Goal: Share content: Share content

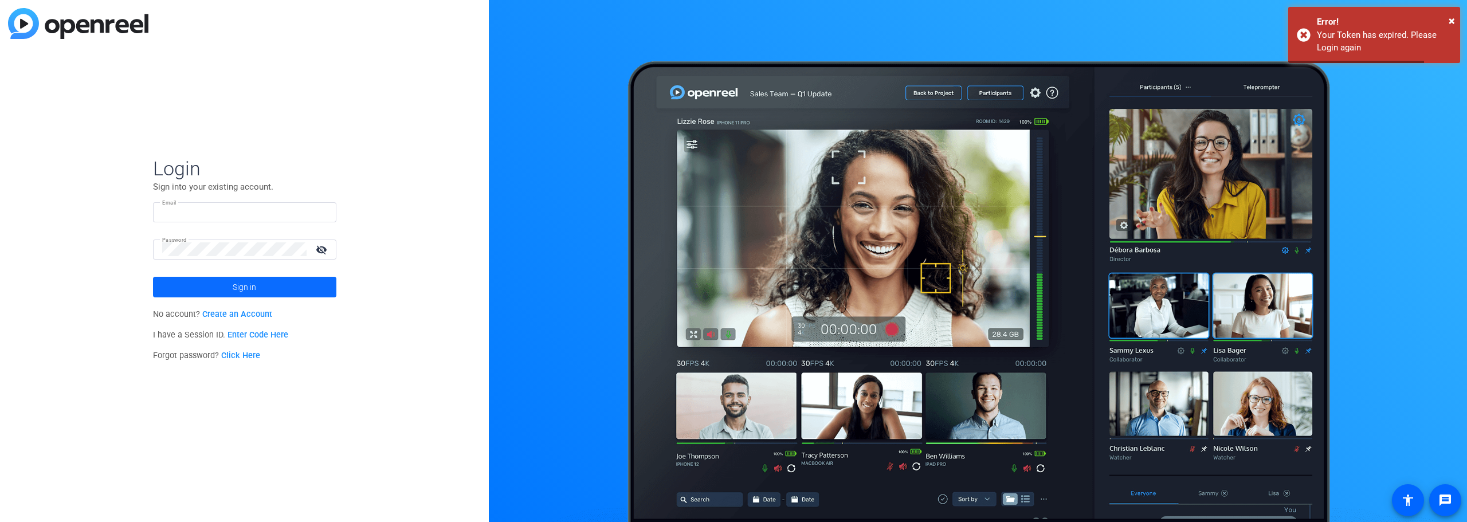
type input "[PERSON_NAME][EMAIL_ADDRESS][PERSON_NAME][DOMAIN_NAME]"
click at [264, 281] on span at bounding box center [244, 287] width 183 height 28
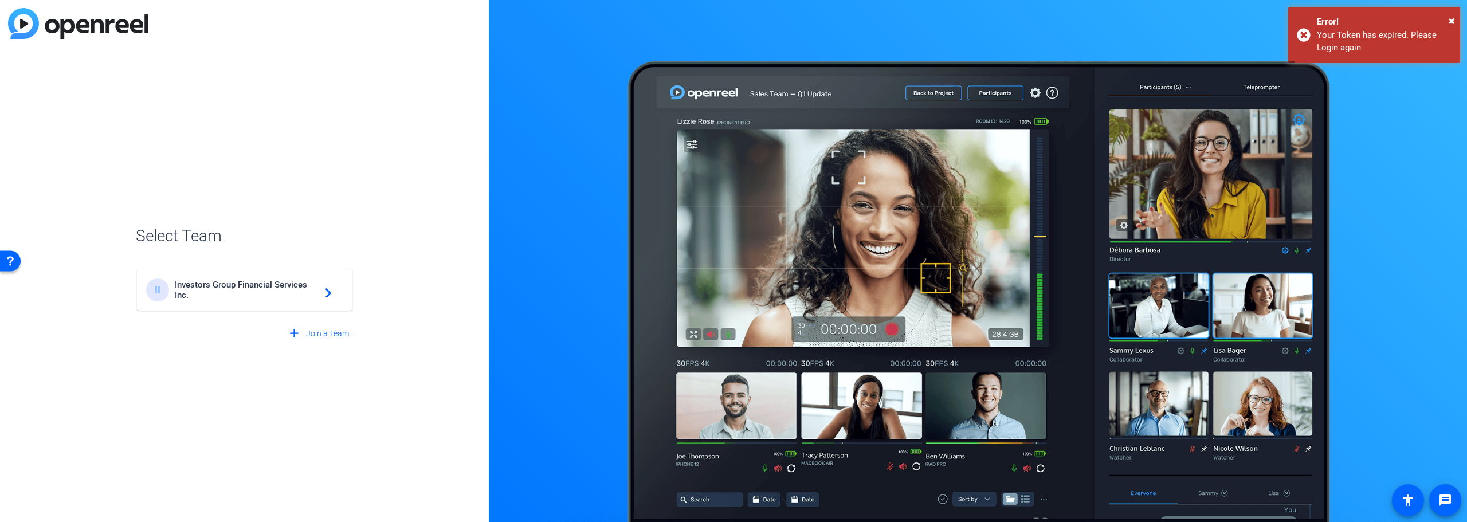
click at [264, 281] on span "Investors Group Financial Services Inc." at bounding box center [246, 290] width 143 height 21
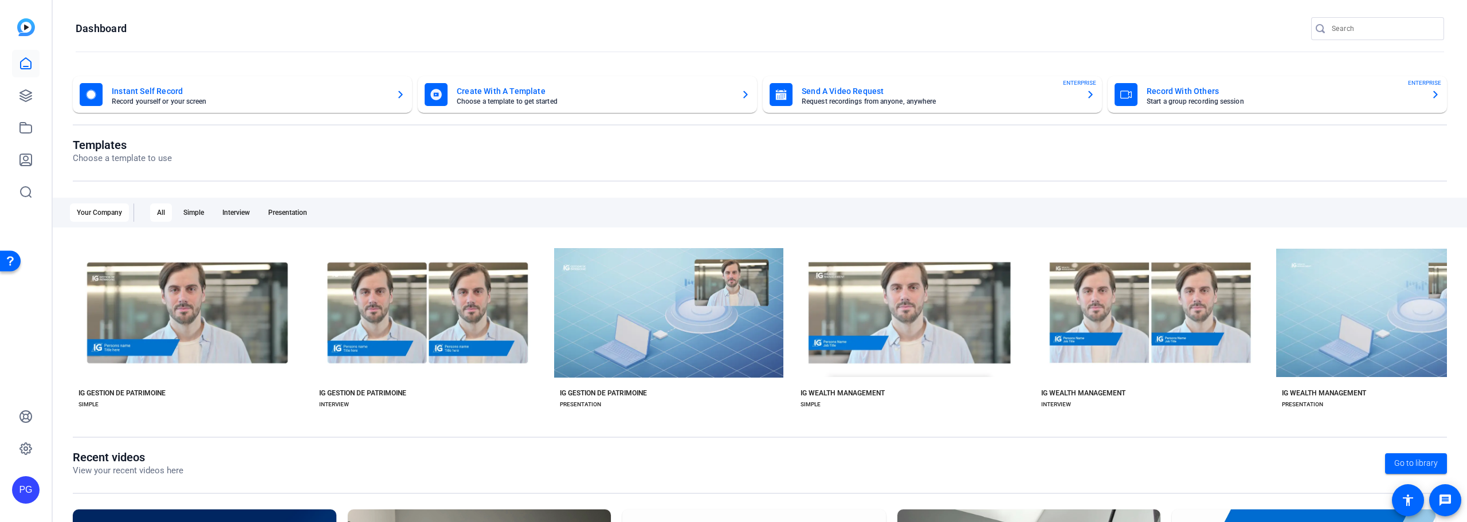
click at [346, 103] on mat-card-subtitle "Record yourself or your screen" at bounding box center [249, 101] width 275 height 7
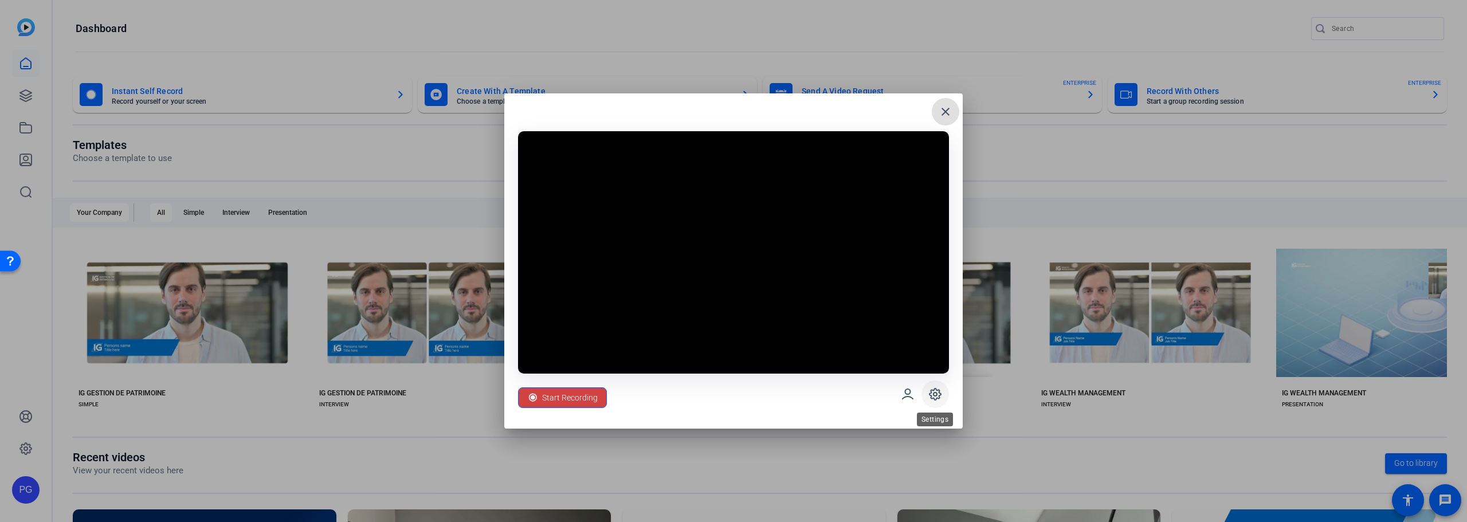
click at [936, 393] on icon at bounding box center [935, 394] width 3 height 3
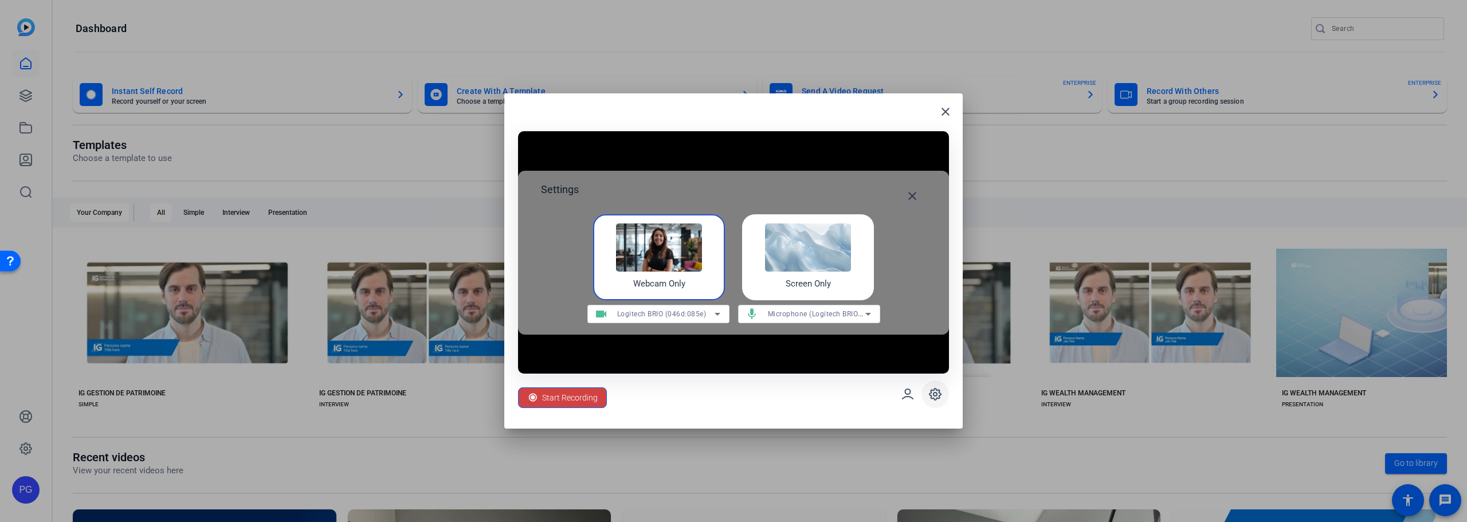
click at [936, 393] on icon at bounding box center [935, 394] width 3 height 3
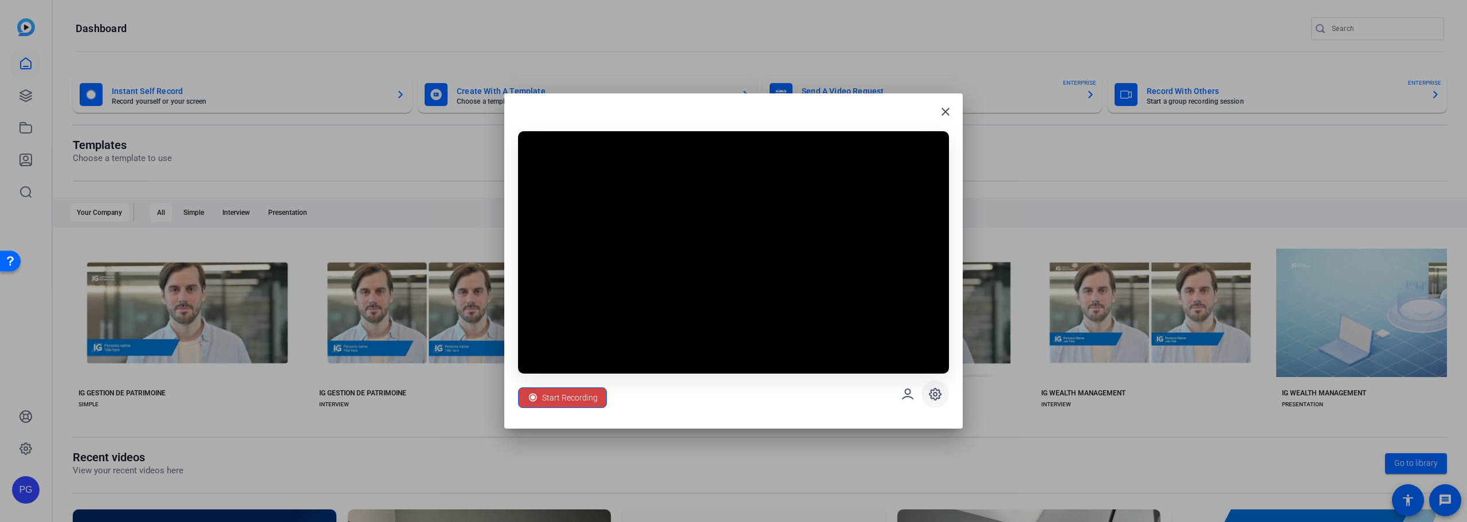
click at [936, 393] on icon at bounding box center [935, 394] width 3 height 3
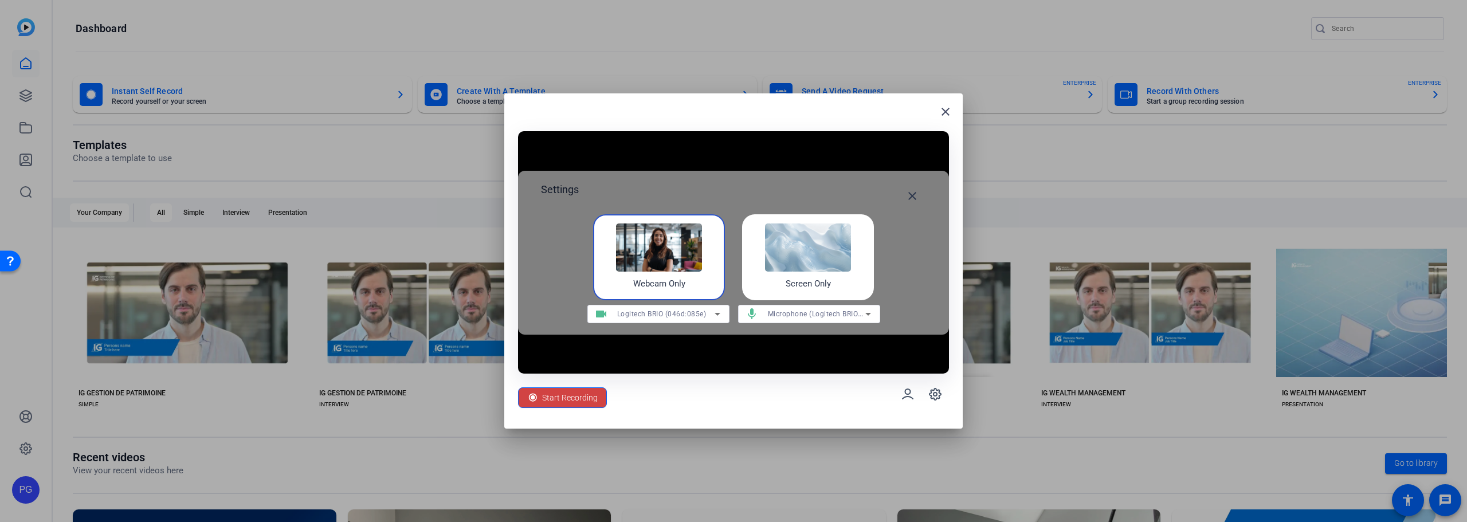
click at [843, 320] on div "Microphone (Logitech BRIO) (046d:085e)" at bounding box center [816, 314] width 97 height 14
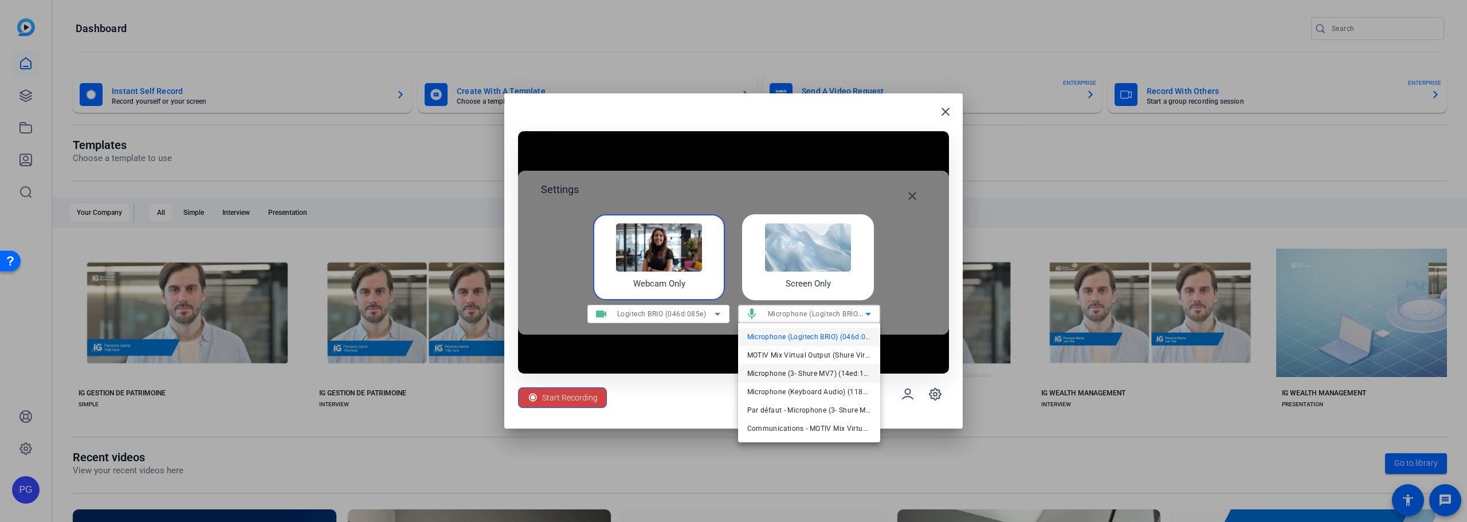
click at [832, 369] on span "Microphone (3- Shure MV7) (14ed:1012)" at bounding box center [809, 374] width 124 height 14
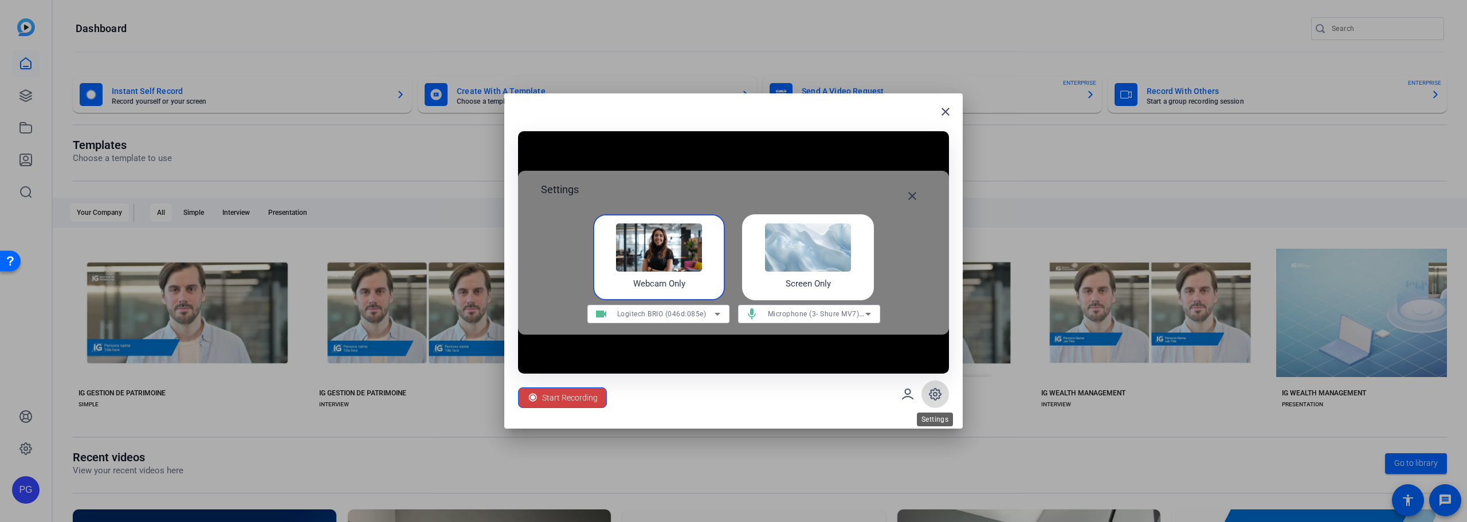
click at [933, 406] on span at bounding box center [936, 395] width 28 height 28
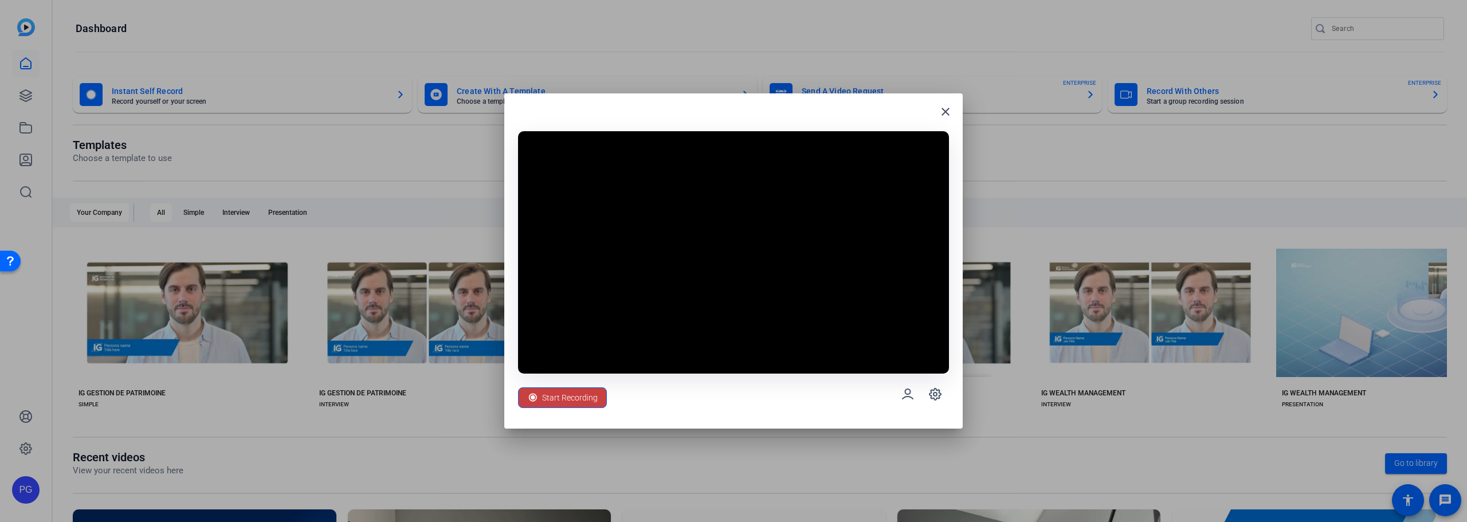
click at [567, 403] on span "Start Recording" at bounding box center [570, 398] width 56 height 22
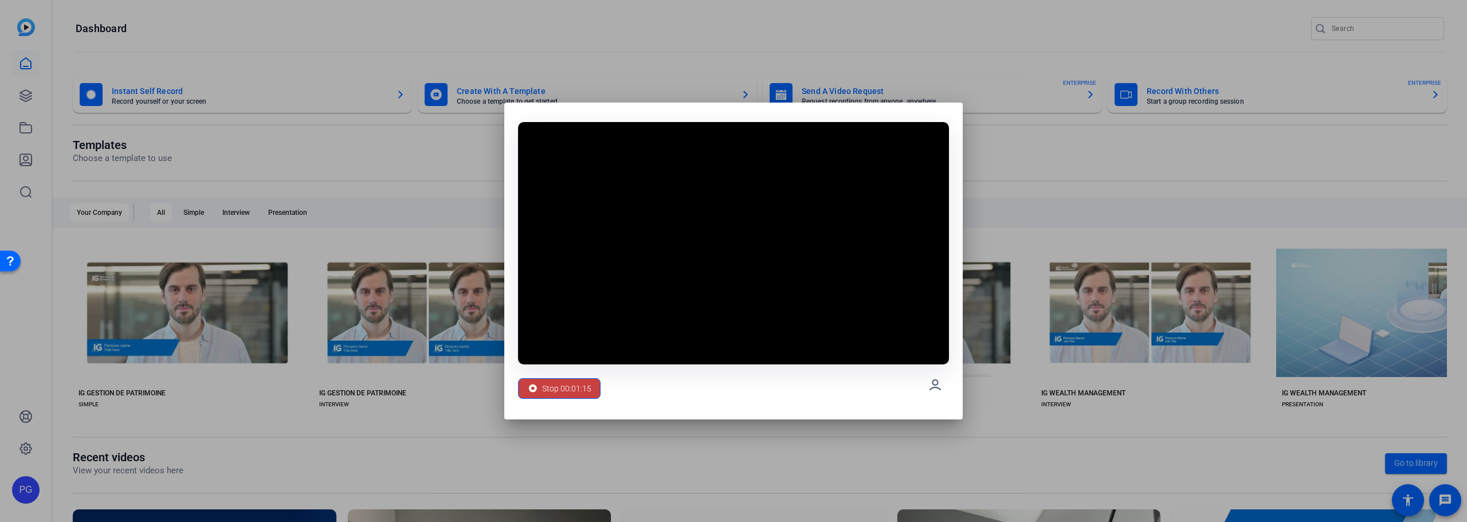
click at [563, 380] on span "Stop 00:01:15" at bounding box center [566, 389] width 49 height 22
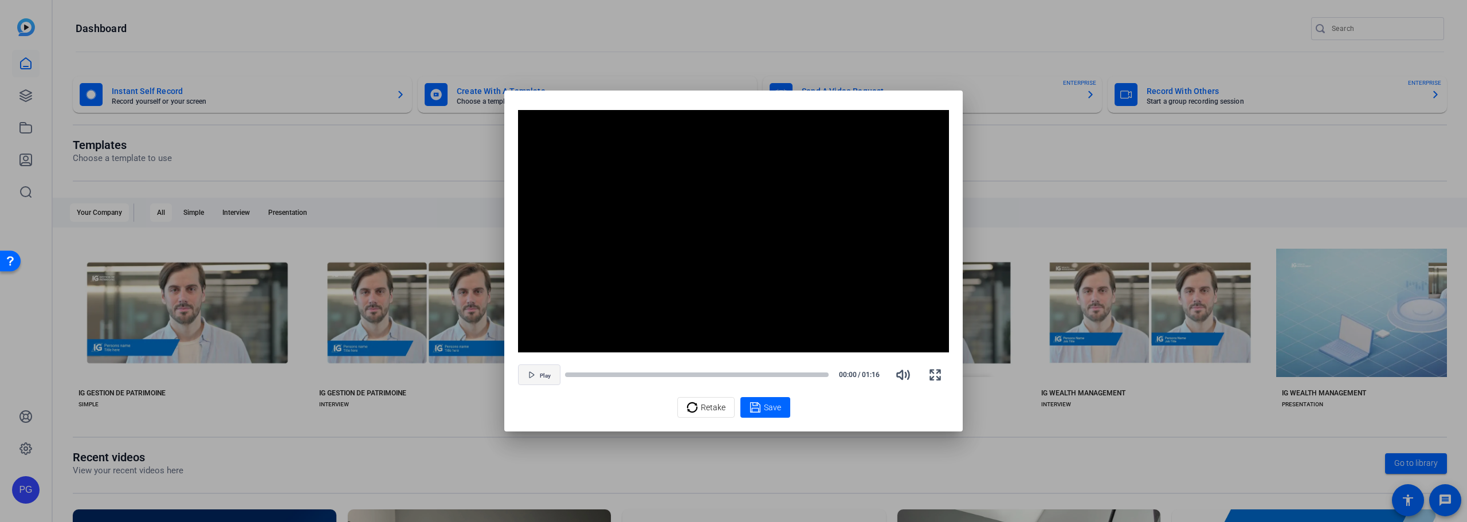
click at [542, 378] on span "Play" at bounding box center [545, 376] width 11 height 7
click at [646, 496] on div at bounding box center [733, 261] width 1467 height 522
click at [572, 375] on div at bounding box center [685, 375] width 241 height 6
click at [535, 378] on span "button" at bounding box center [539, 375] width 41 height 28
click at [768, 403] on span "Save" at bounding box center [772, 408] width 17 height 12
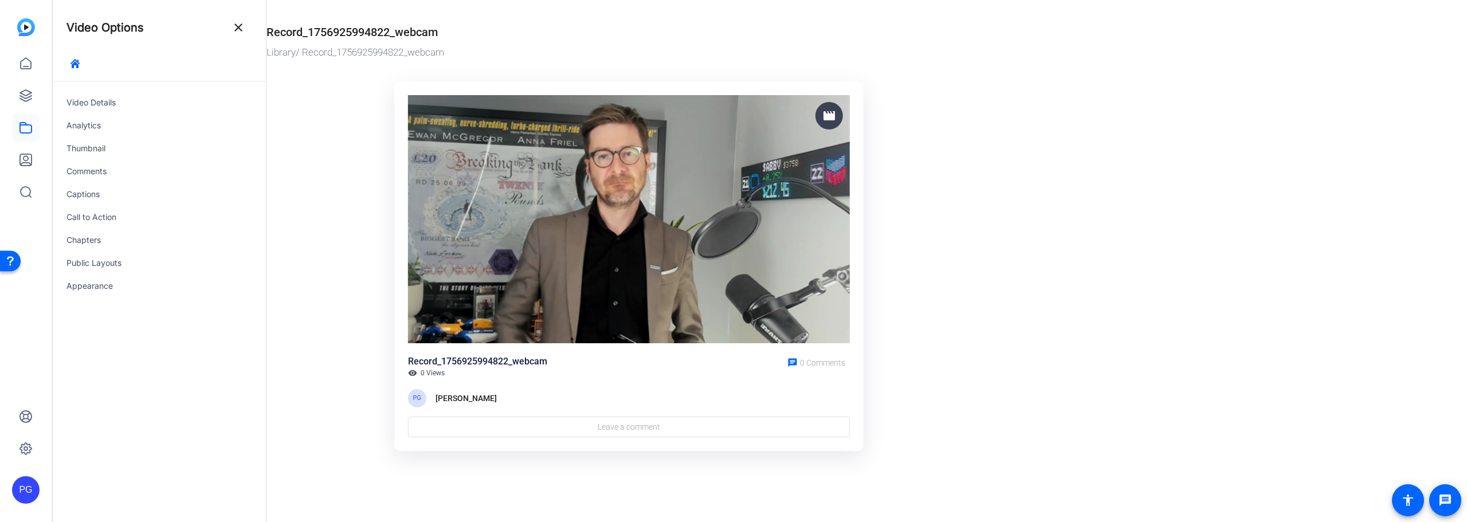
click at [458, 259] on img at bounding box center [629, 219] width 442 height 249
drag, startPoint x: 833, startPoint y: 119, endPoint x: 471, endPoint y: 150, distance: 363.5
click at [490, 139] on div "movie" at bounding box center [629, 219] width 442 height 249
click at [444, 162] on img at bounding box center [629, 219] width 442 height 249
click at [338, 267] on ktd-grid "movie Record_1756925994822_webcam visibility 0 Views chat 0 Comments [PERSON_NA…" at bounding box center [628, 267] width 725 height 384
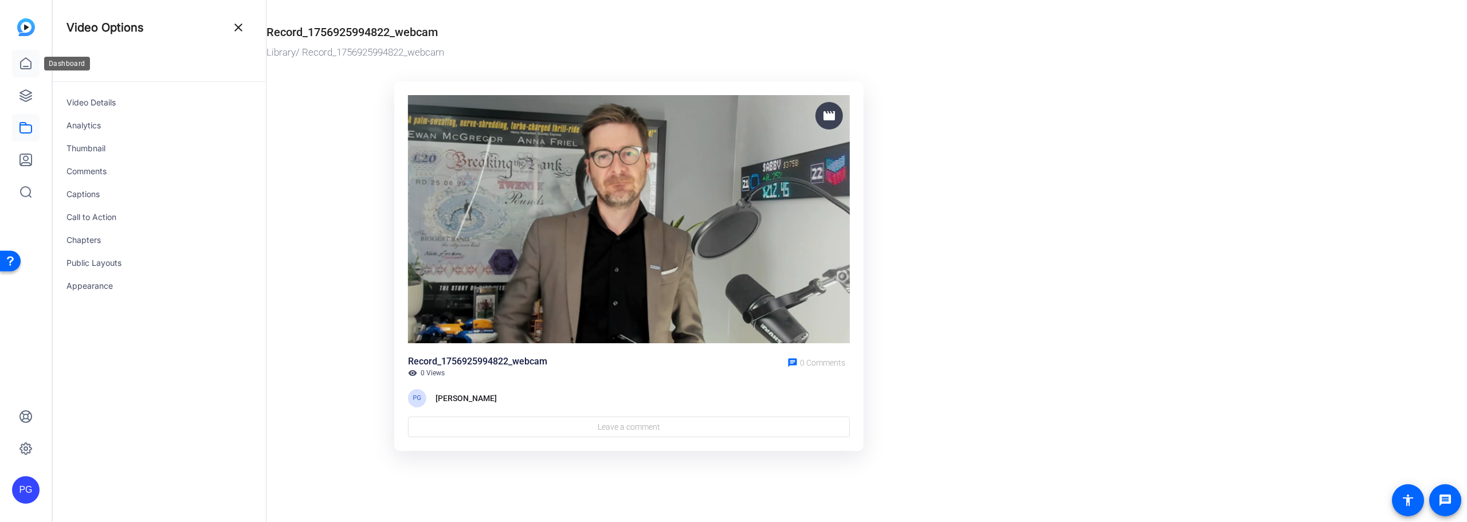
click at [33, 66] on link at bounding box center [26, 64] width 28 height 28
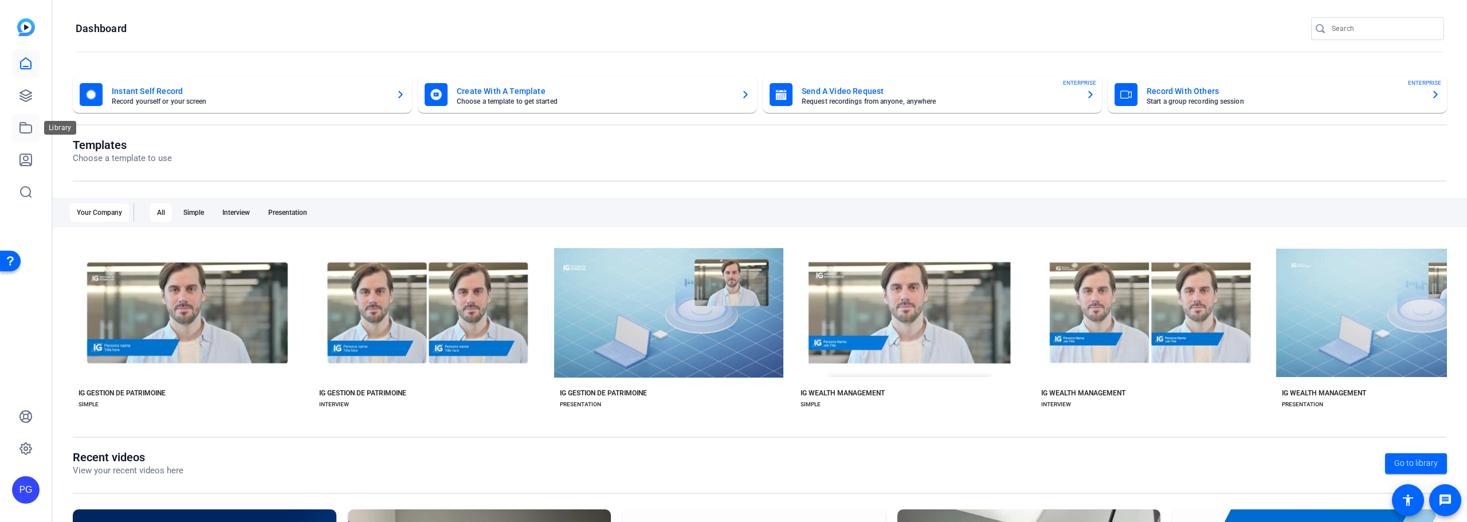
click at [27, 129] on icon at bounding box center [26, 128] width 14 height 14
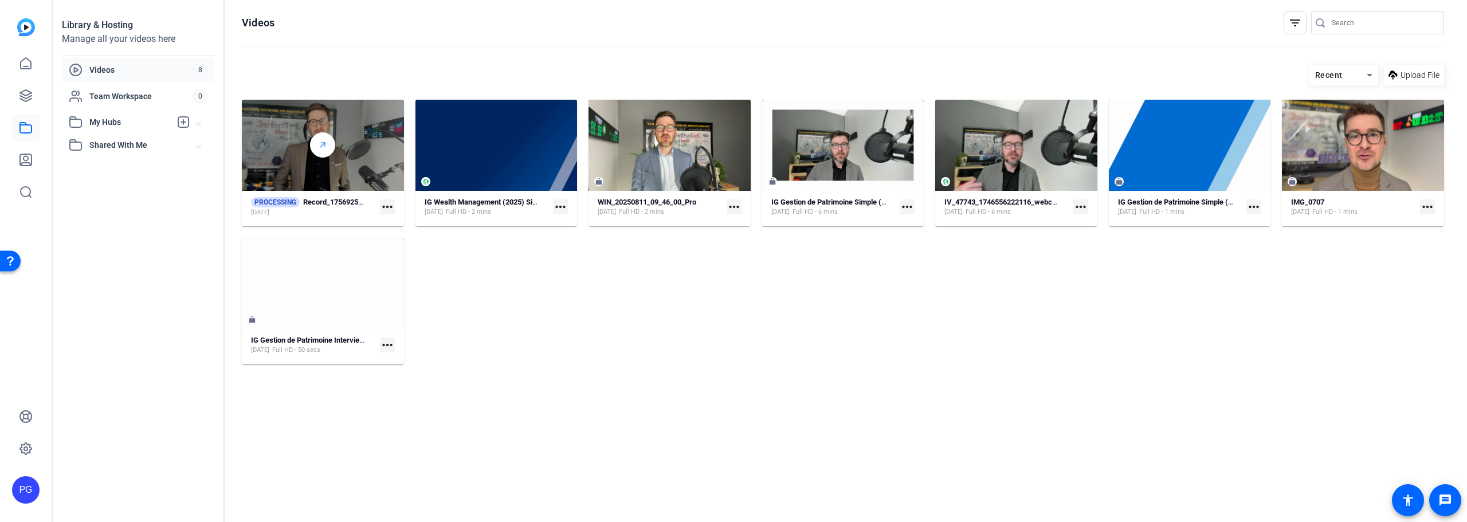
click at [321, 151] on icon at bounding box center [322, 145] width 9 height 14
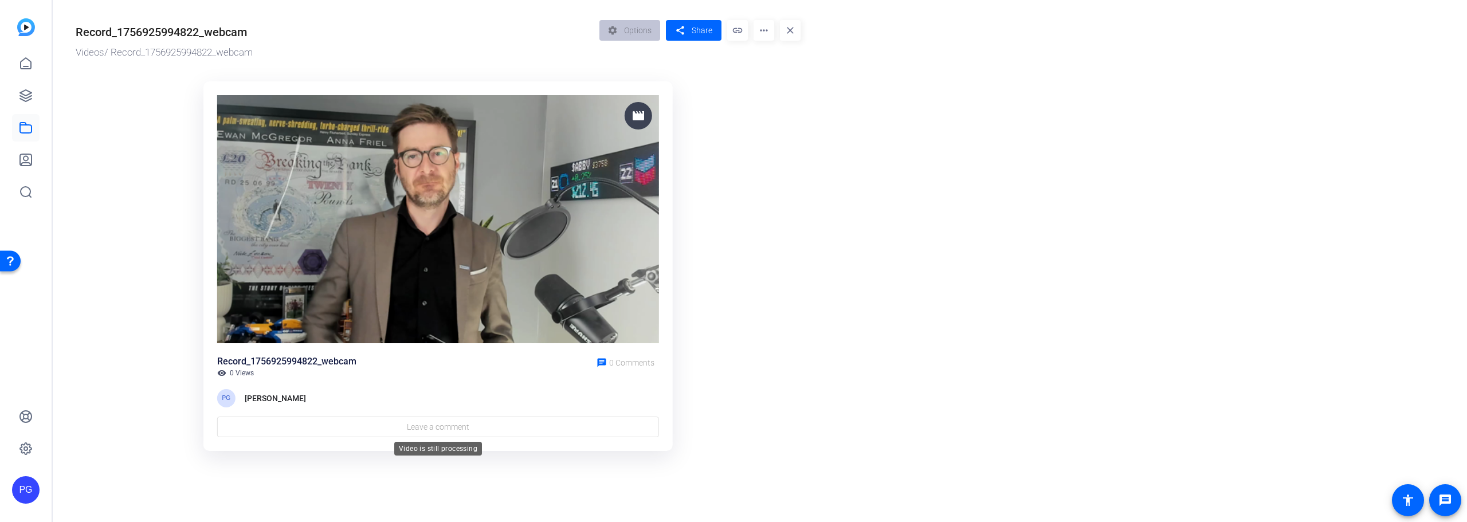
click at [387, 426] on div "Leave a comment" at bounding box center [438, 427] width 442 height 21
click at [29, 121] on icon at bounding box center [26, 128] width 14 height 14
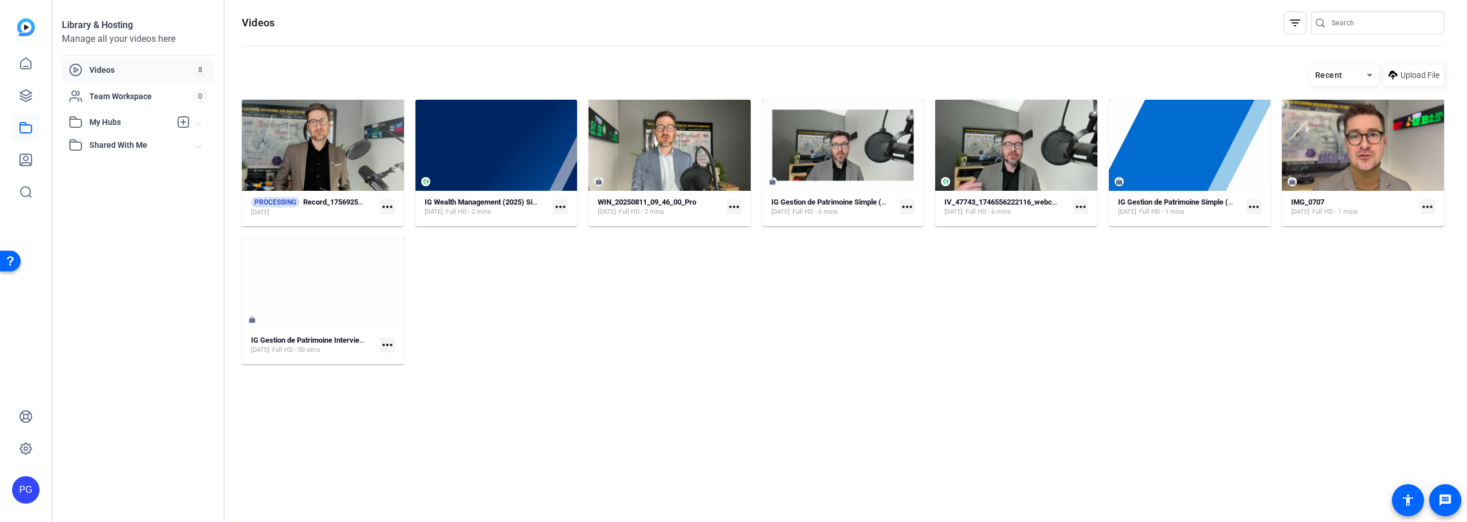
click at [391, 206] on mat-icon "more_horiz" at bounding box center [387, 206] width 15 height 15
click at [360, 138] on div at bounding box center [733, 261] width 1467 height 522
click at [319, 134] on div at bounding box center [322, 144] width 25 height 25
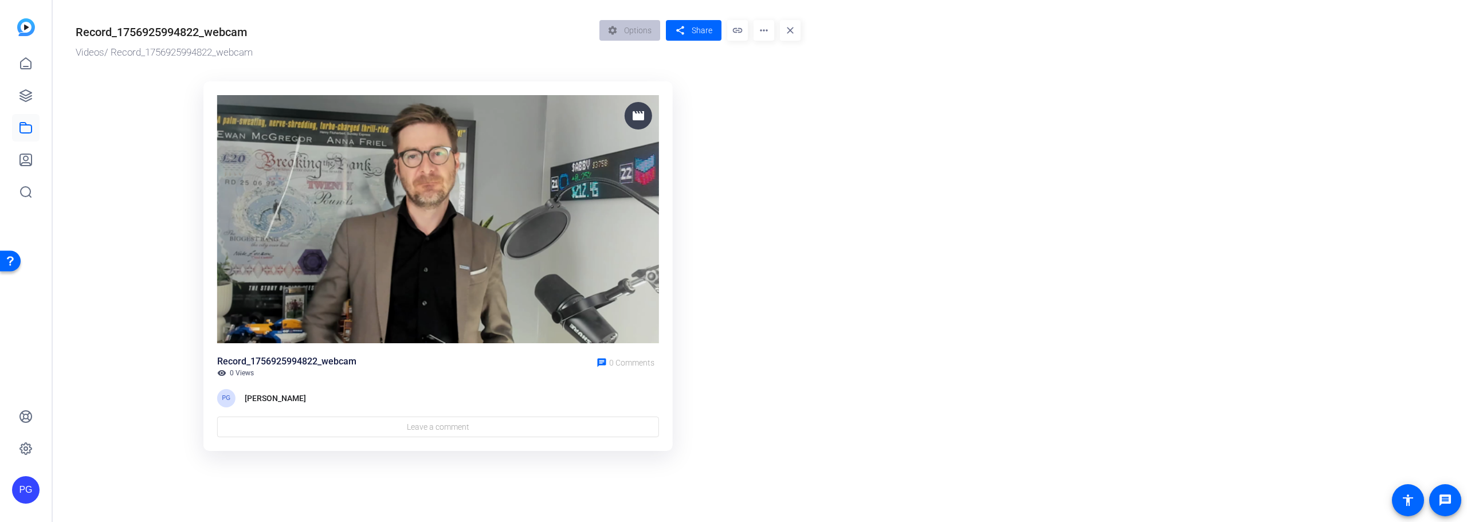
click at [733, 36] on mat-icon "link" at bounding box center [737, 30] width 21 height 21
click at [687, 35] on mat-icon "share" at bounding box center [680, 30] width 14 height 15
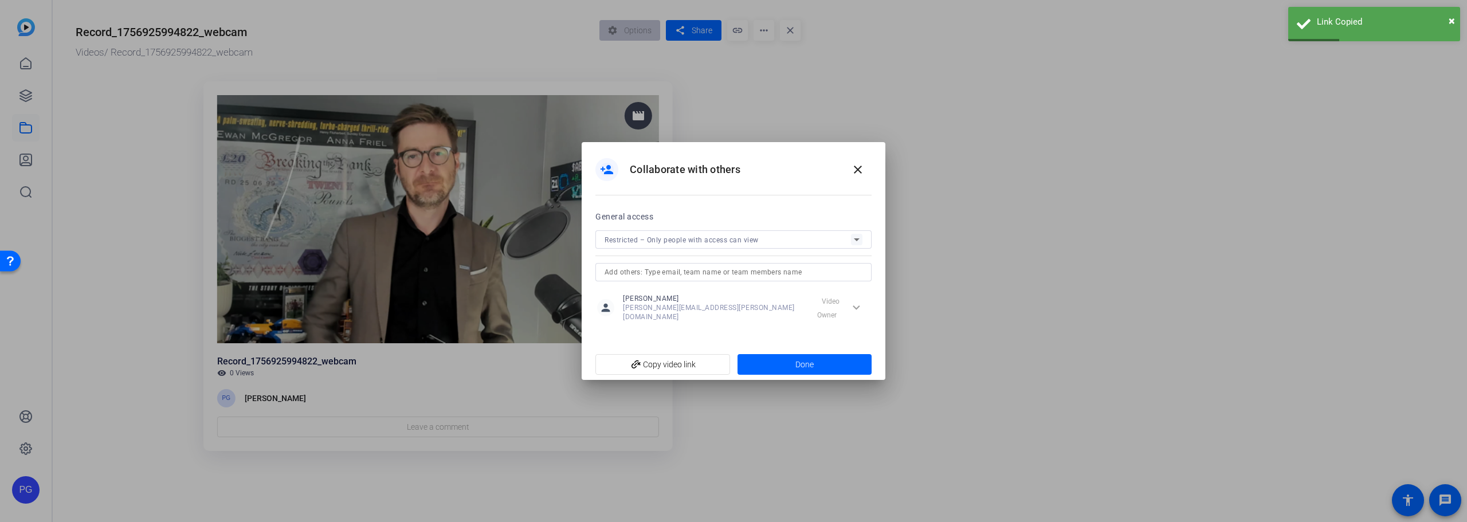
click at [723, 241] on span "Restricted – Only people with access can view" at bounding box center [682, 240] width 154 height 8
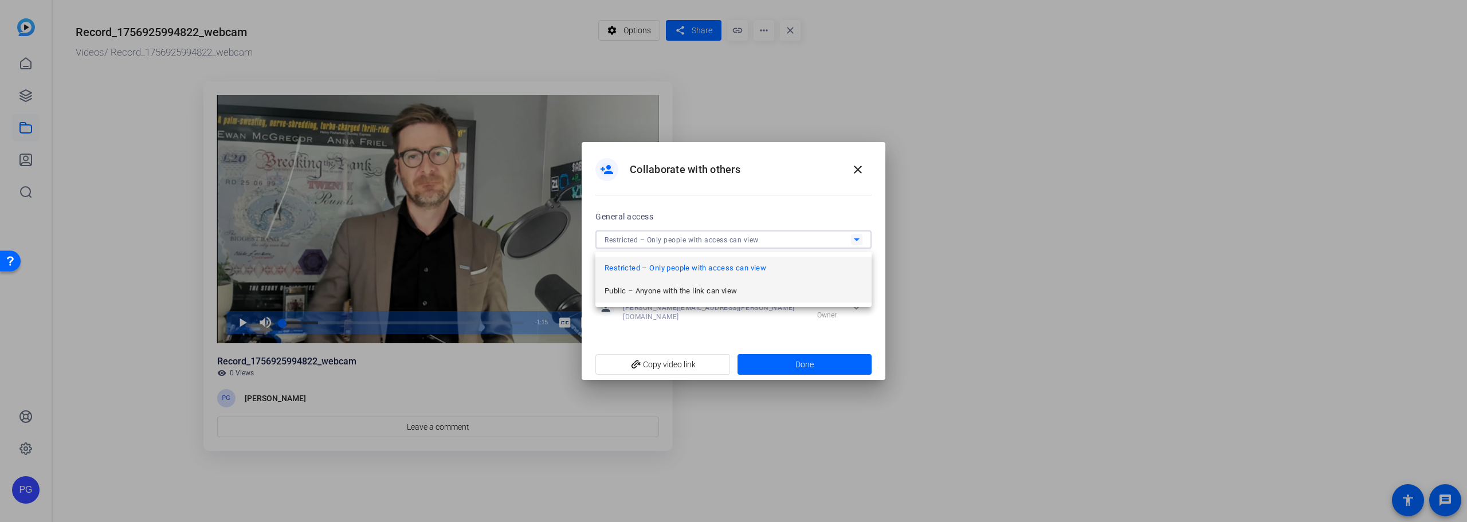
click at [707, 289] on span "Public – Anyone with the link can view" at bounding box center [671, 291] width 132 height 14
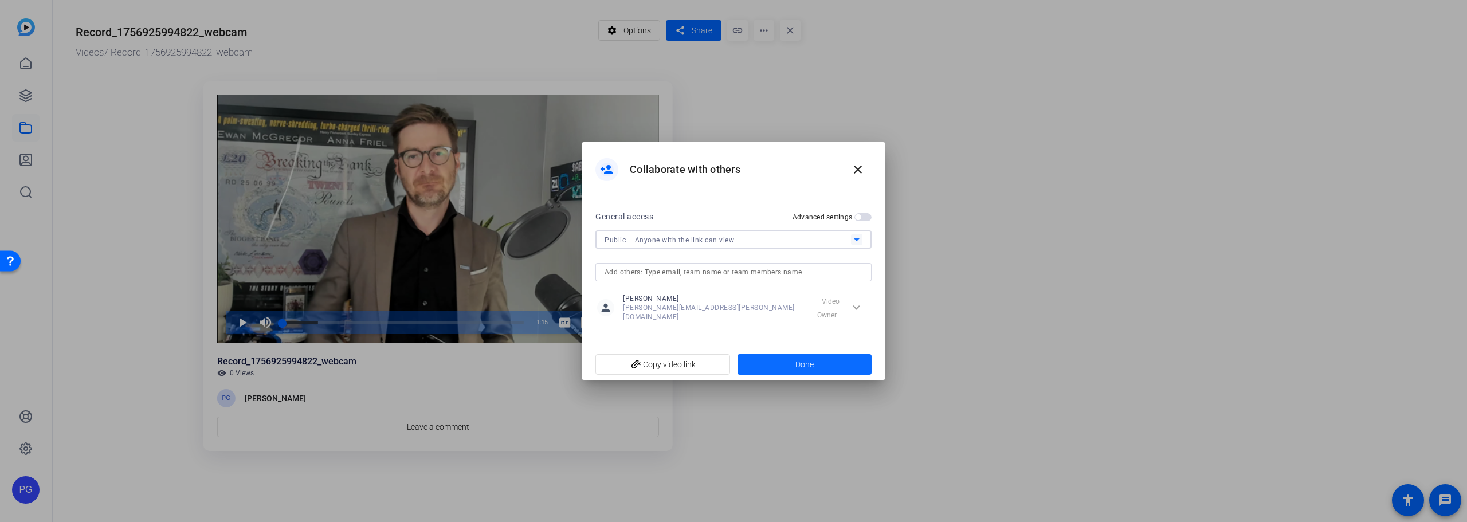
click at [812, 359] on span "Done" at bounding box center [804, 365] width 18 height 12
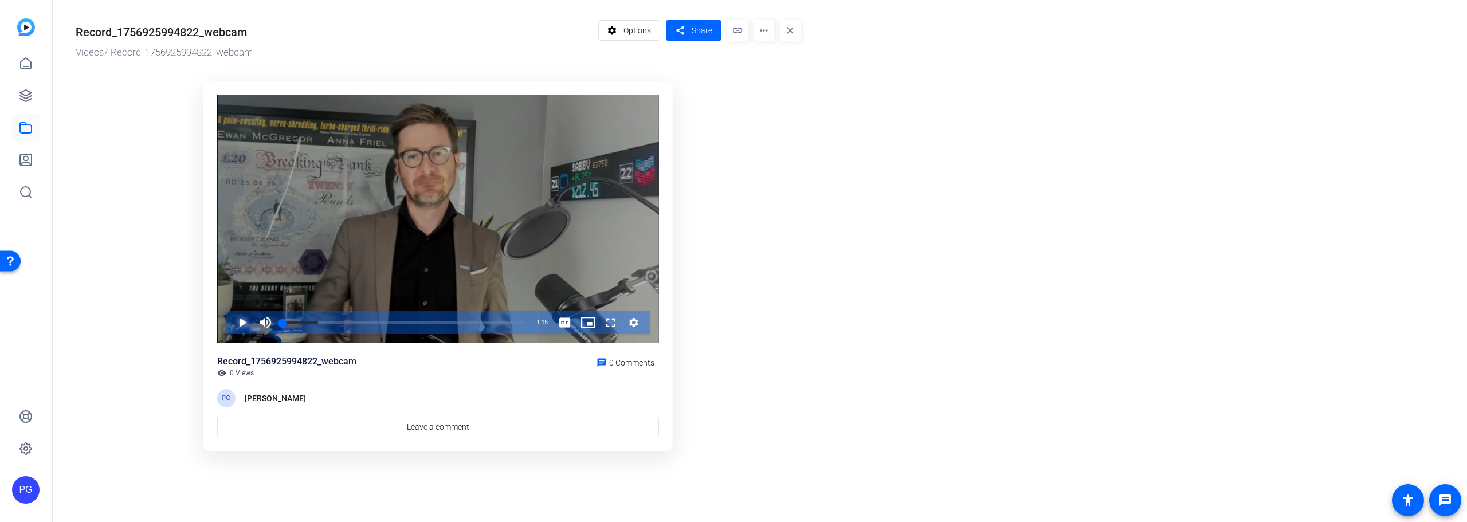
click at [231, 322] on span "Video Player" at bounding box center [231, 322] width 0 height 23
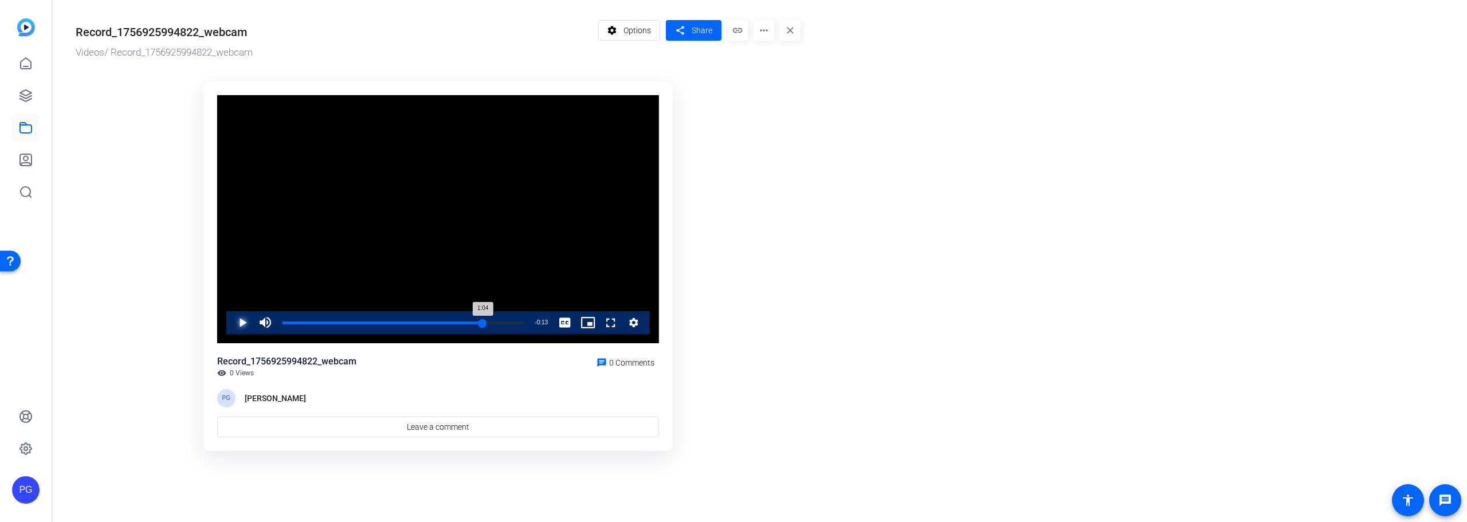
drag, startPoint x: 395, startPoint y: 324, endPoint x: 483, endPoint y: 323, distance: 87.1
click at [483, 323] on div "Loaded : 100.00% 1:03 1:04" at bounding box center [403, 322] width 253 height 23
click at [231, 322] on span "Video Player" at bounding box center [231, 322] width 0 height 23
click at [686, 33] on mat-icon "share" at bounding box center [680, 30] width 14 height 15
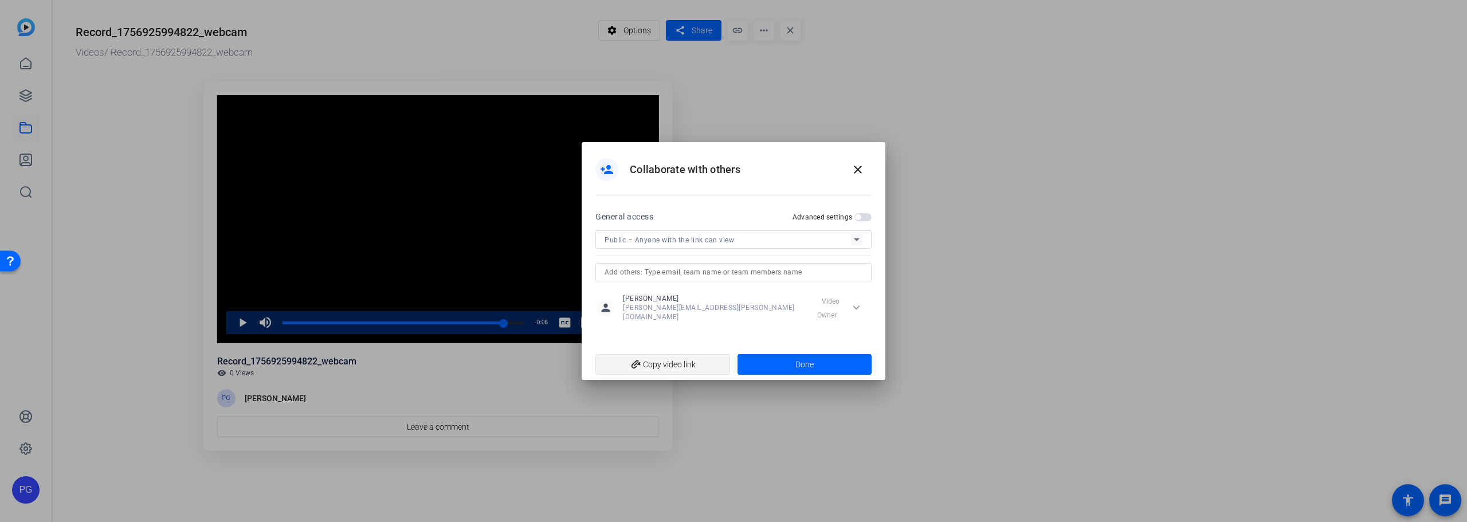
drag, startPoint x: 719, startPoint y: 360, endPoint x: 667, endPoint y: 358, distance: 52.2
click at [719, 360] on span "add_link Copy video link" at bounding box center [663, 365] width 116 height 22
click at [865, 174] on span at bounding box center [858, 170] width 28 height 28
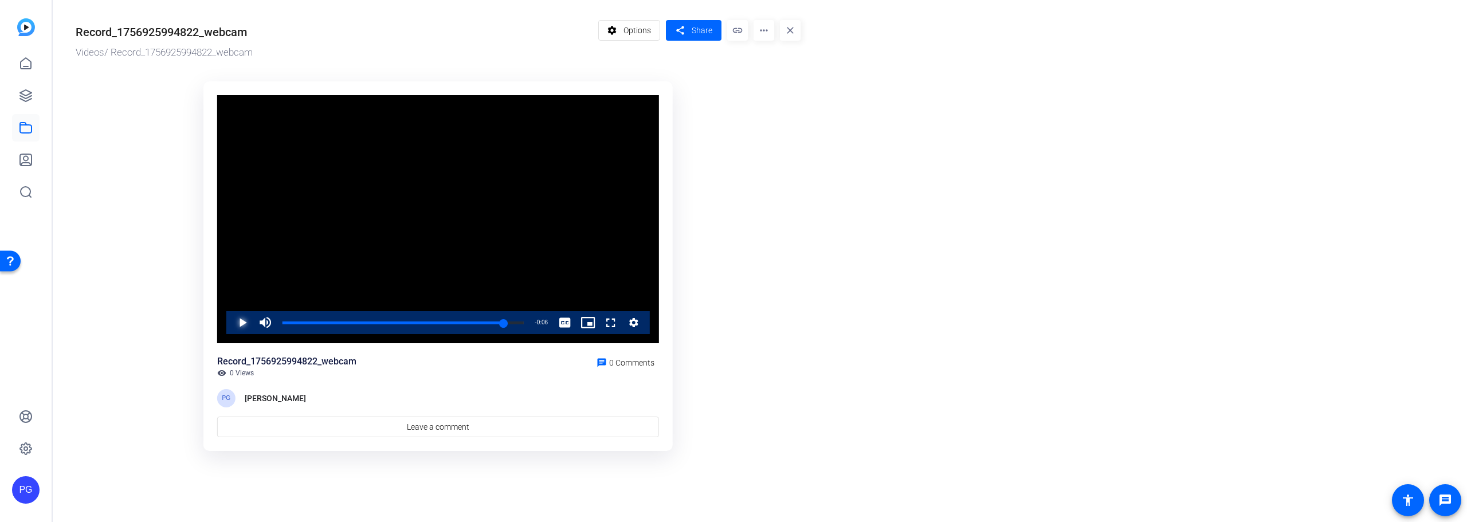
click at [231, 322] on span "Video Player" at bounding box center [231, 322] width 0 height 23
click at [231, 319] on span "Video Player" at bounding box center [231, 322] width 0 height 23
drag, startPoint x: 609, startPoint y: 321, endPoint x: 609, endPoint y: 391, distance: 69.3
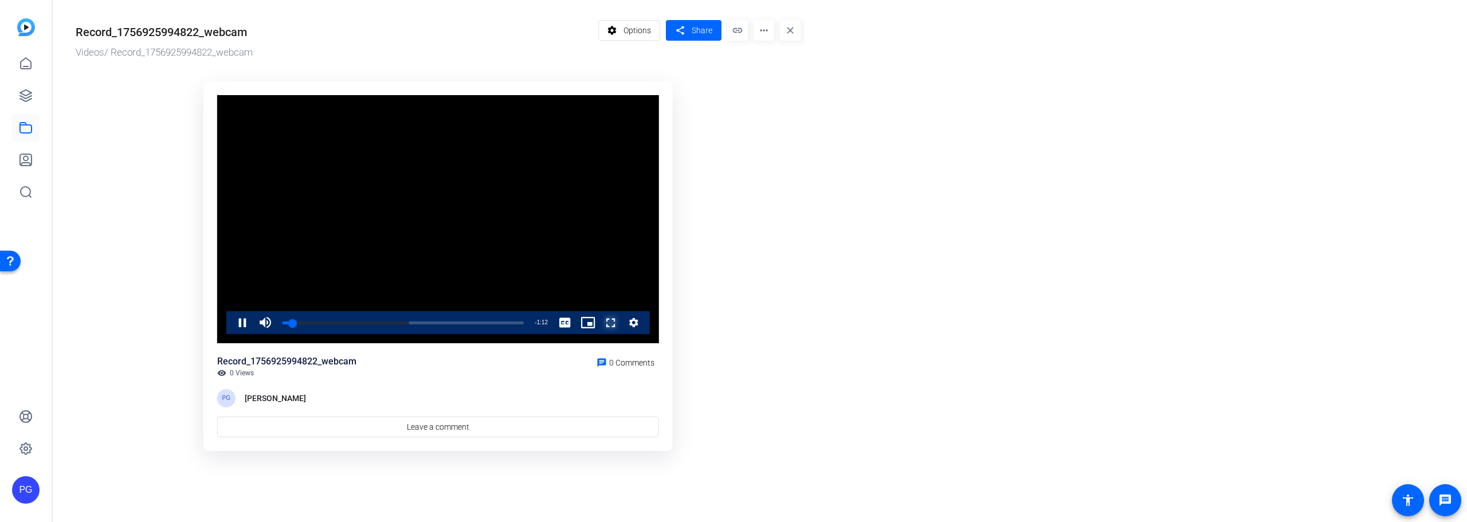
click at [599, 321] on span "Video Player" at bounding box center [599, 322] width 0 height 23
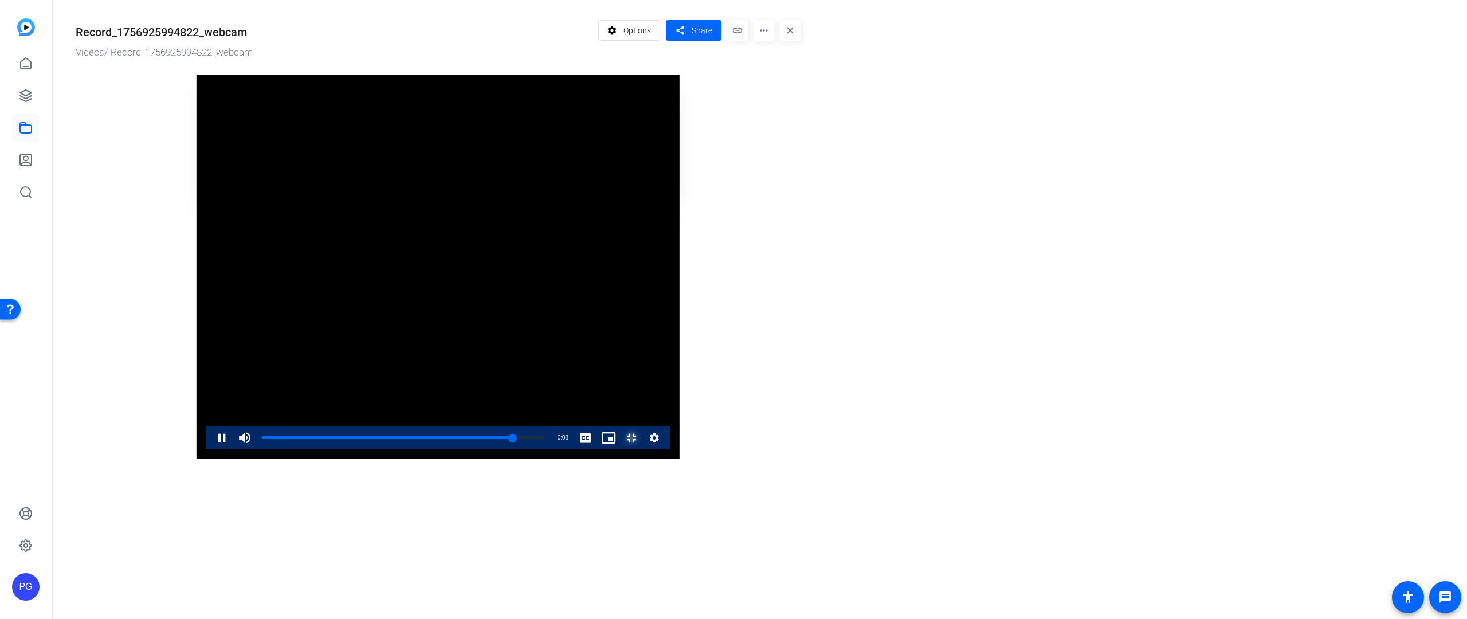
click at [620, 449] on span "Video Player" at bounding box center [620, 437] width 0 height 23
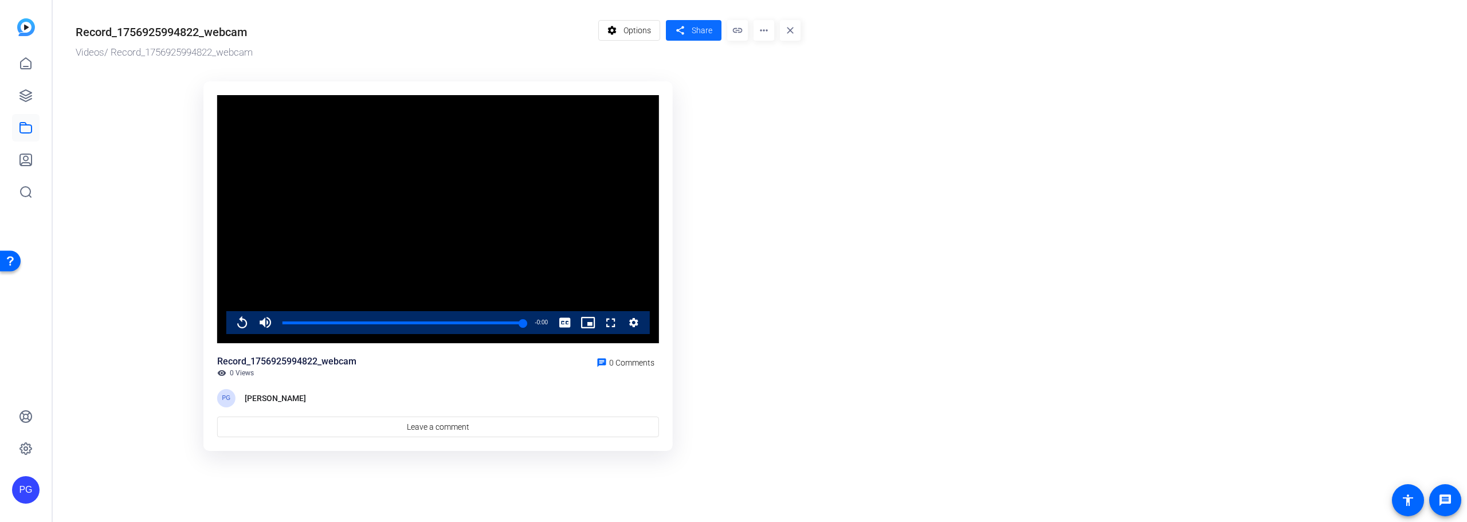
click at [705, 34] on span "Share" at bounding box center [702, 31] width 21 height 12
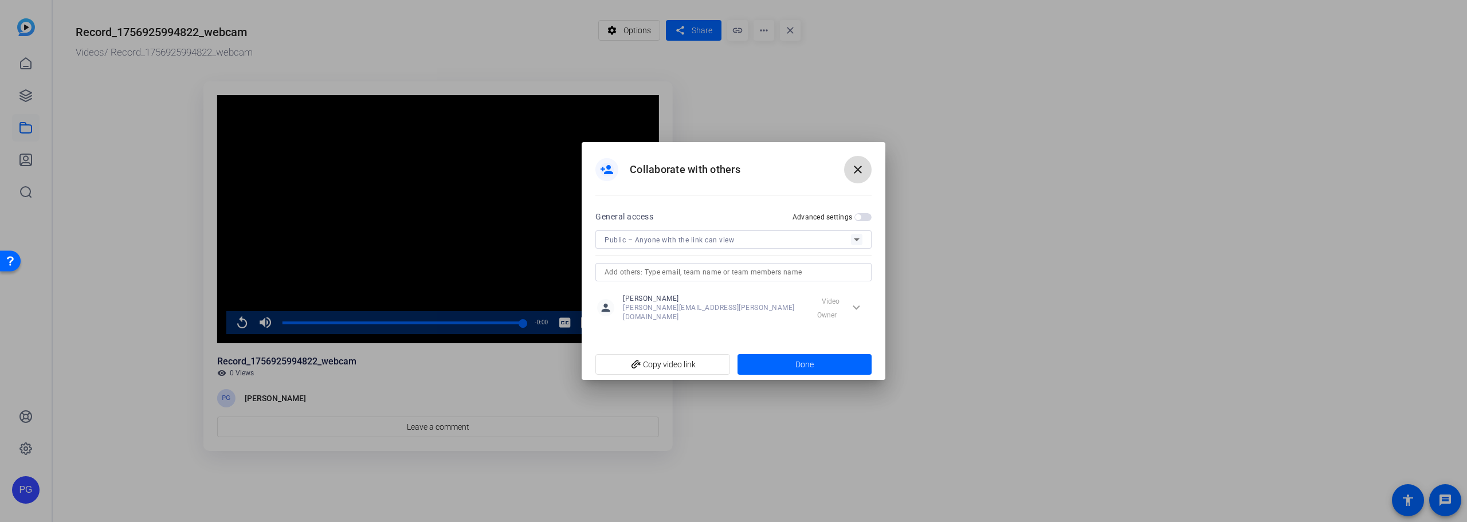
click at [860, 164] on span at bounding box center [858, 170] width 28 height 28
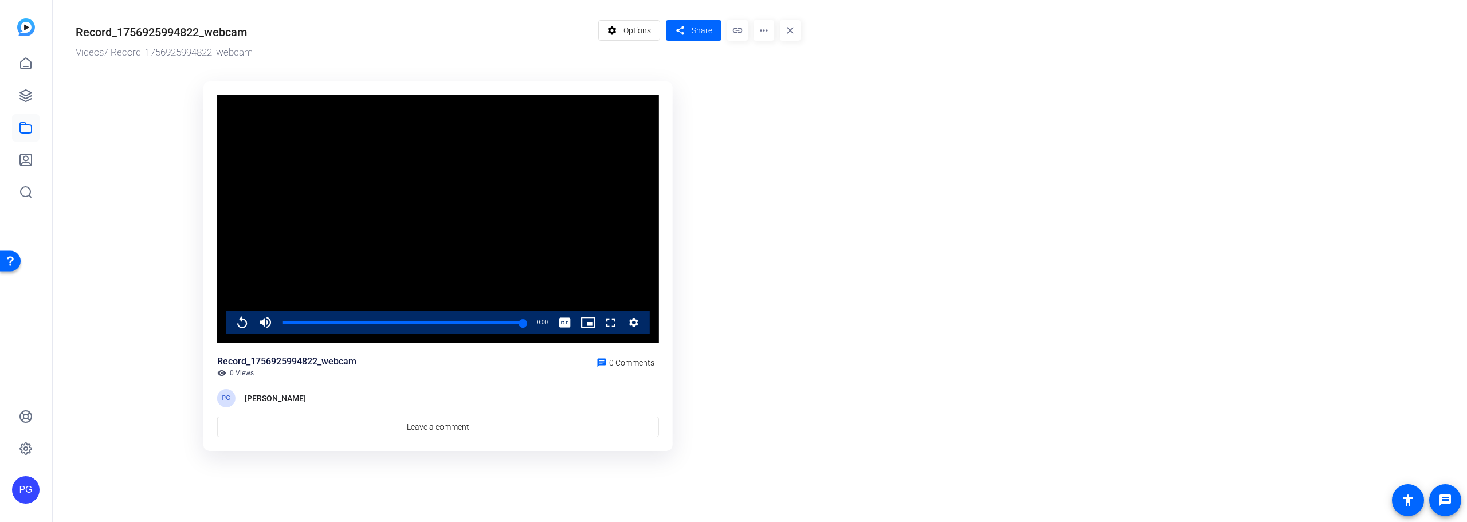
click at [762, 26] on mat-icon "more_horiz" at bounding box center [764, 30] width 21 height 21
click at [774, 73] on span "Download" at bounding box center [788, 80] width 50 height 14
click at [23, 59] on icon at bounding box center [26, 63] width 10 height 11
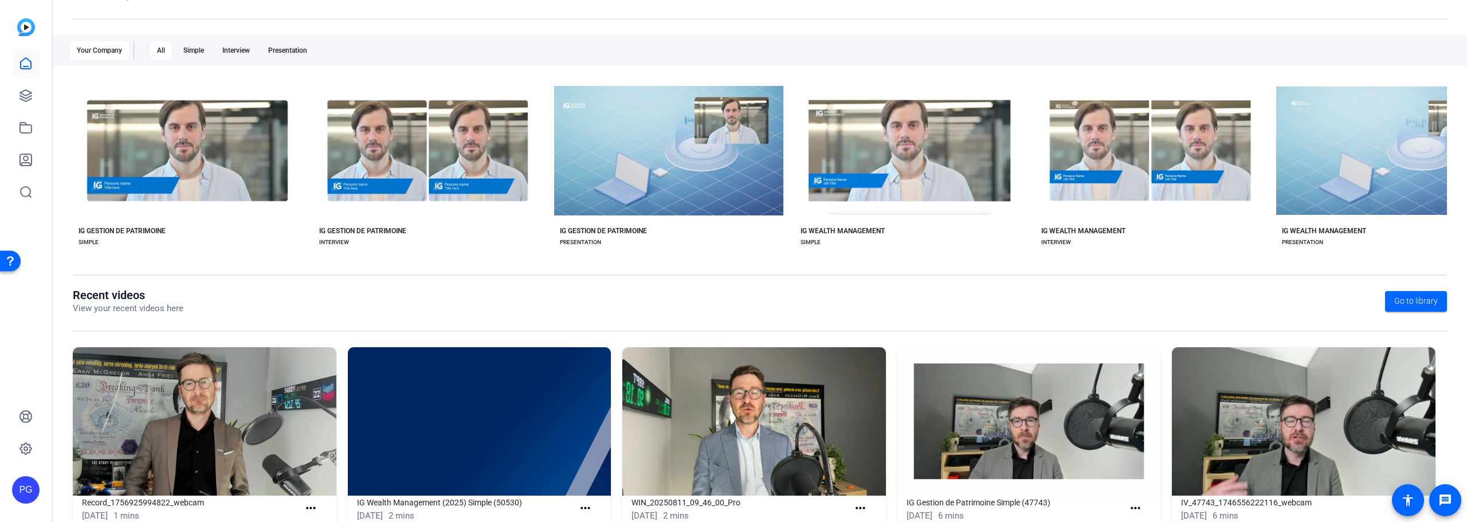
scroll to position [82, 0]
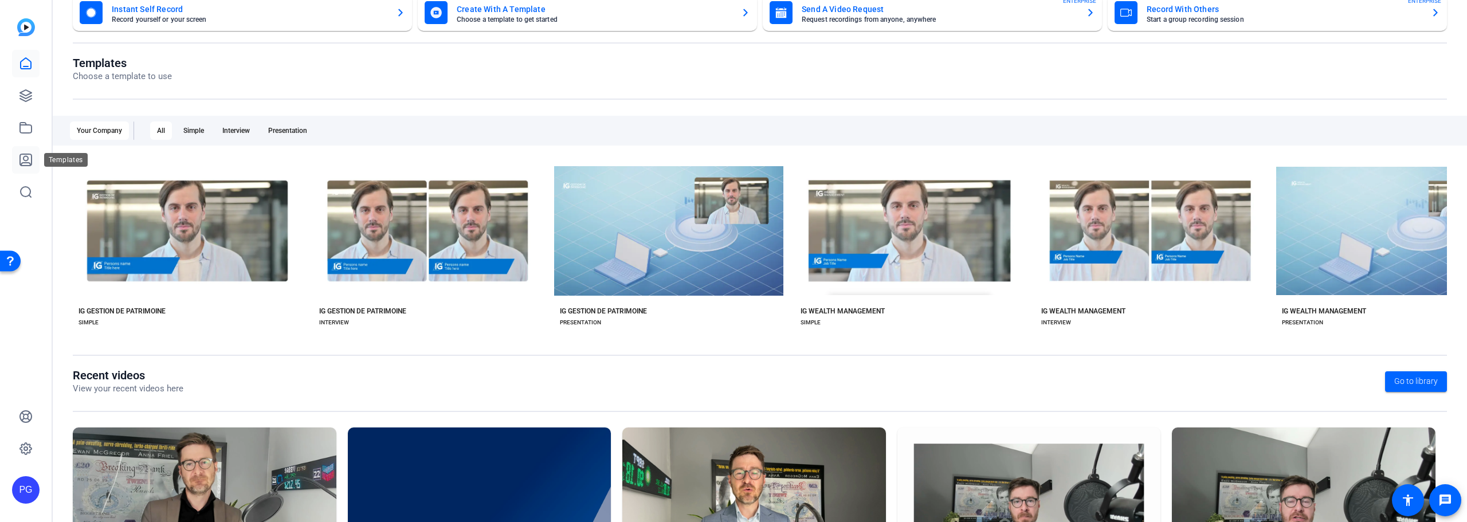
click at [23, 154] on icon at bounding box center [25, 159] width 11 height 11
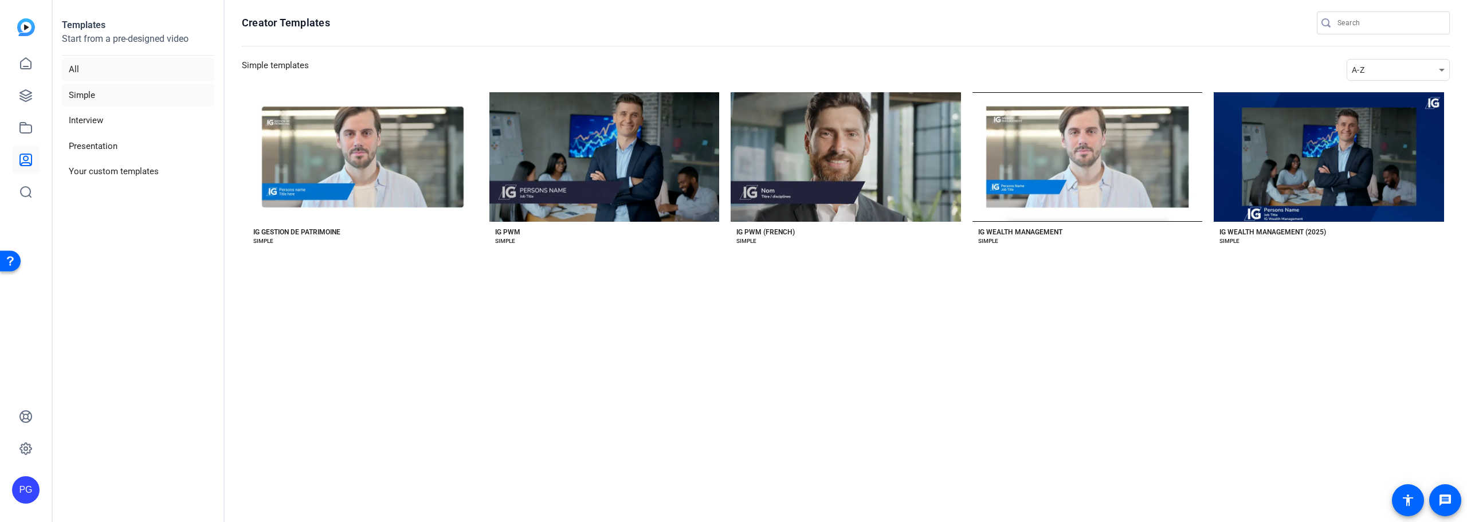
drag, startPoint x: 128, startPoint y: 123, endPoint x: 68, endPoint y: 73, distance: 78.1
click at [88, 81] on ul "All Simple Interview Presentation Your custom templates" at bounding box center [138, 121] width 152 height 126
click at [27, 61] on icon at bounding box center [26, 64] width 14 height 14
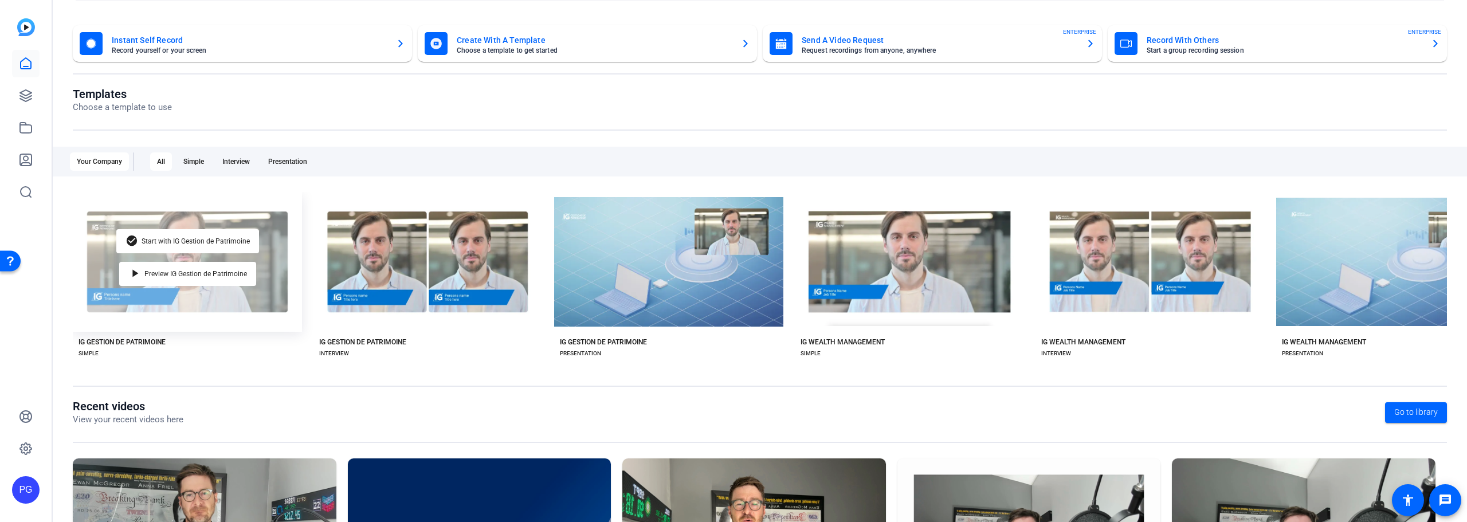
scroll to position [197, 0]
